Goal: Navigation & Orientation: Find specific page/section

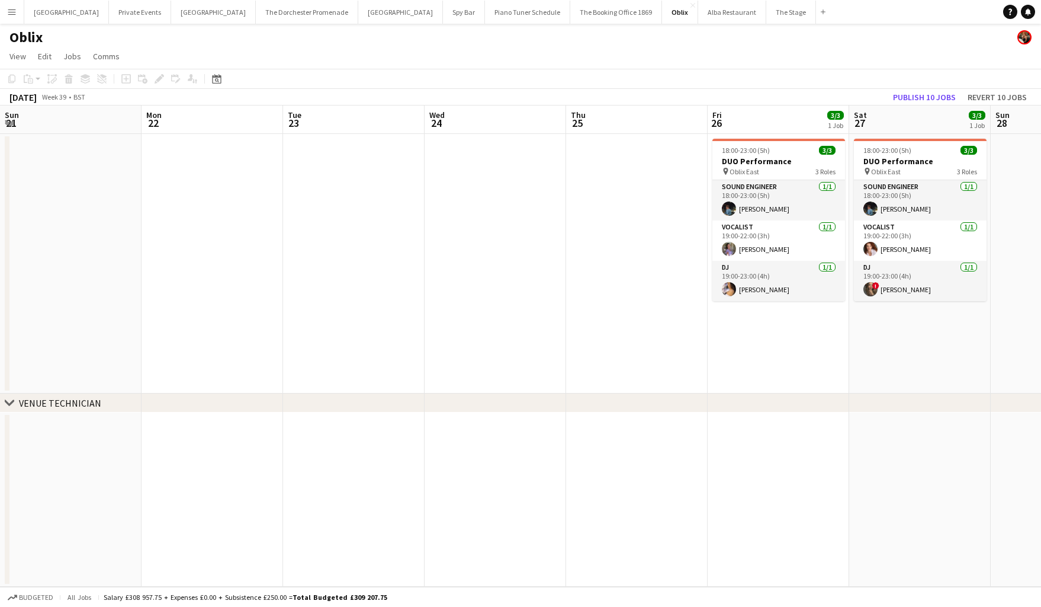
scroll to position [0, 374]
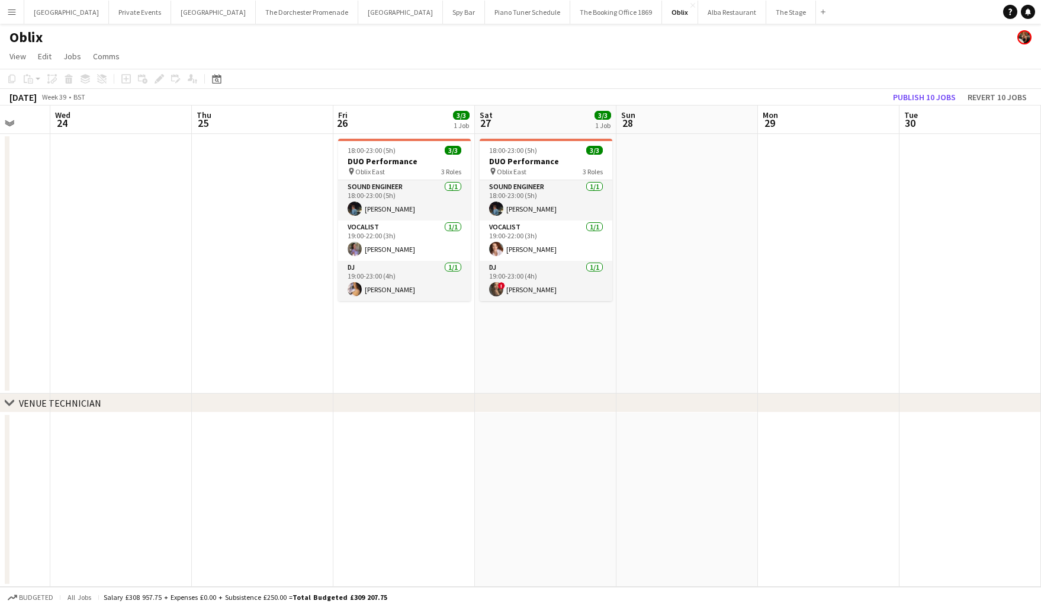
drag, startPoint x: 15, startPoint y: 12, endPoint x: 18, endPoint y: 21, distance: 9.4
click at [15, 12] on app-icon "Menu" at bounding box center [11, 11] width 9 height 9
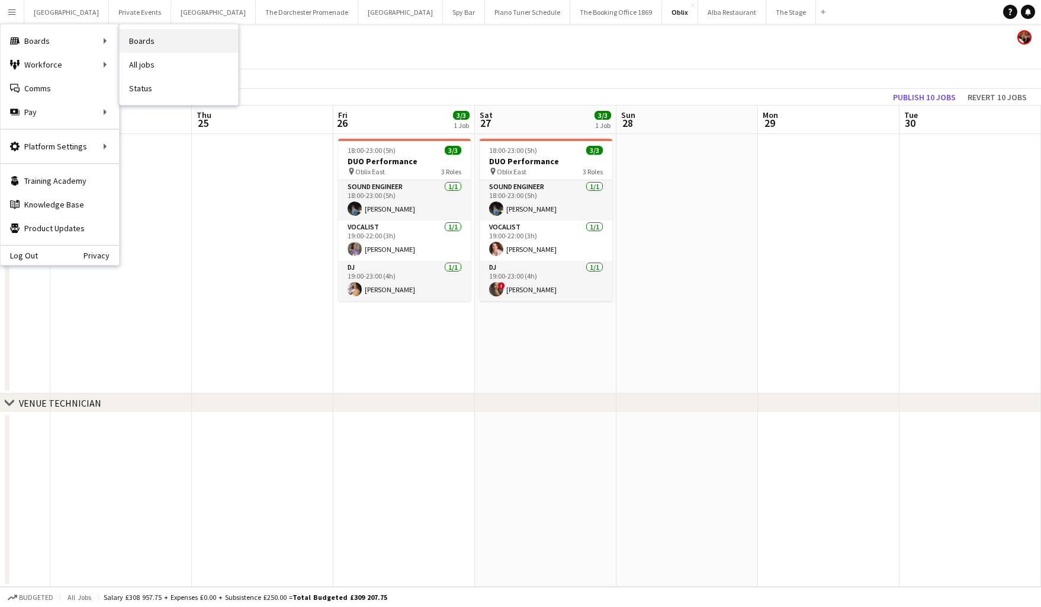
click at [173, 41] on link "Boards" at bounding box center [179, 41] width 118 height 24
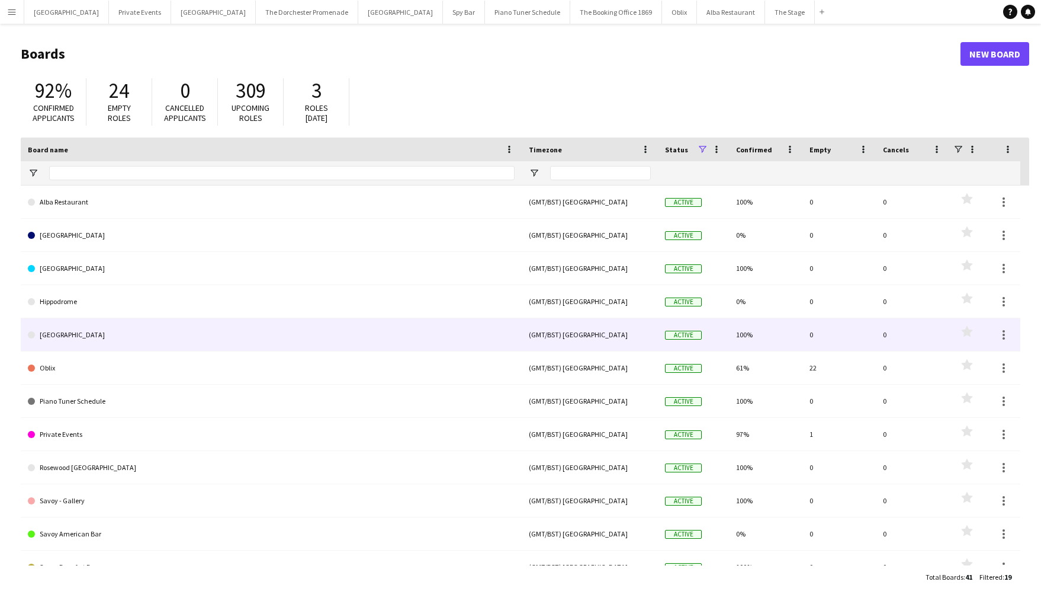
click at [245, 329] on link "[GEOGRAPHIC_DATA]" at bounding box center [271, 334] width 487 height 33
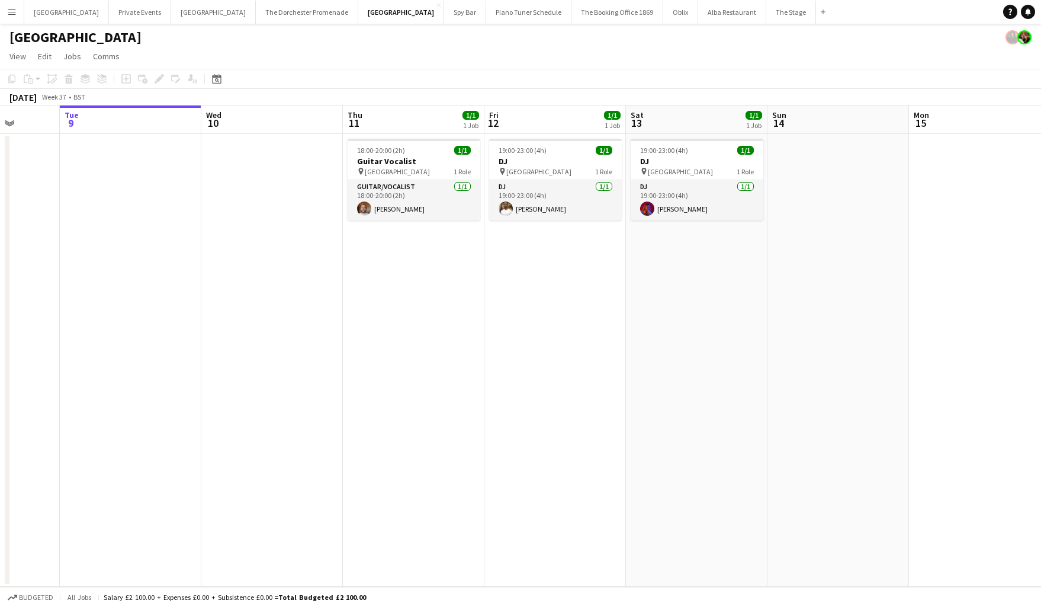
scroll to position [0, 368]
click at [664, 15] on button "Oblix Close" at bounding box center [681, 12] width 35 height 23
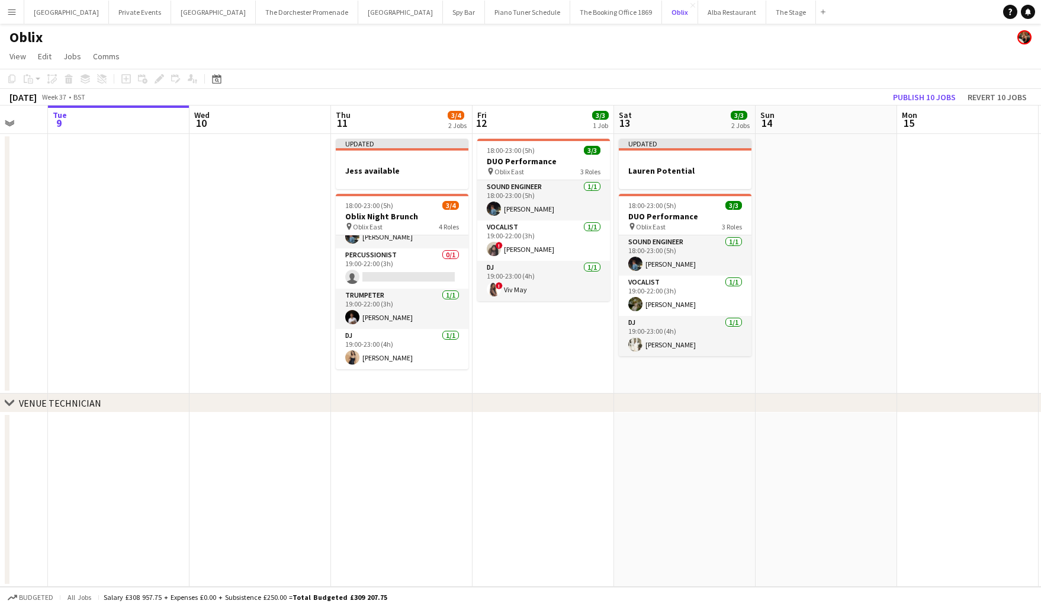
scroll to position [0, 377]
